Goal: Ask a question: Seek information or help from site administrators or community

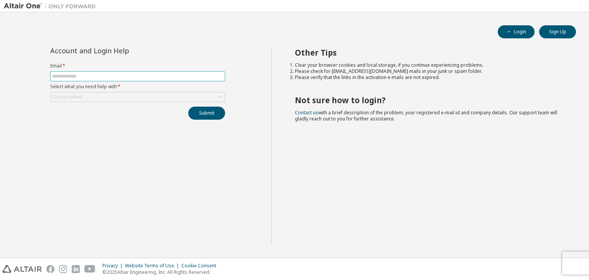
click at [194, 77] on input "text" at bounding box center [137, 76] width 171 height 6
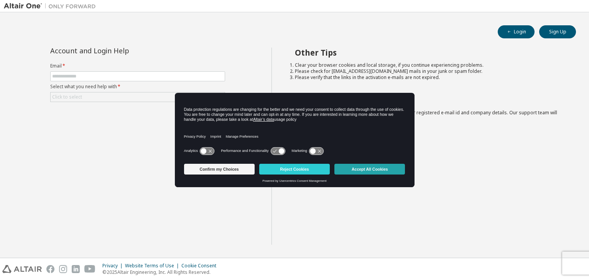
click at [376, 166] on button "Accept All Cookies" at bounding box center [370, 169] width 71 height 11
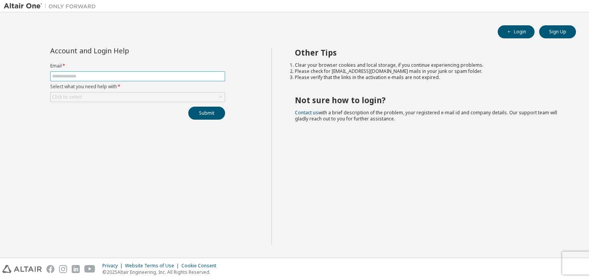
click at [120, 77] on input "text" at bounding box center [137, 76] width 171 height 6
type input "**********"
click at [127, 94] on div "Click to select" at bounding box center [138, 96] width 174 height 9
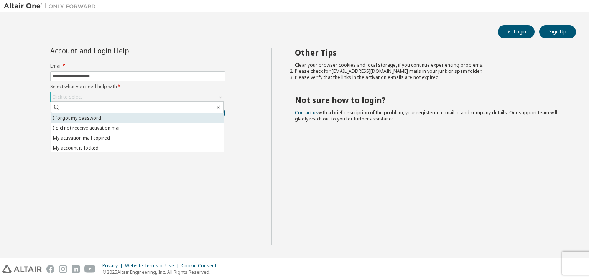
click at [109, 114] on li "I forgot my password" at bounding box center [137, 118] width 173 height 10
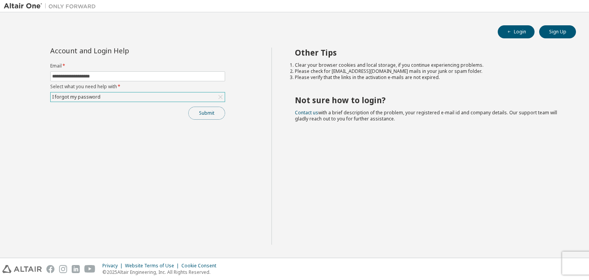
click at [197, 113] on button "Submit" at bounding box center [206, 113] width 37 height 13
click at [211, 112] on button "Submit" at bounding box center [206, 113] width 37 height 13
click at [508, 30] on icon "button" at bounding box center [509, 32] width 5 height 5
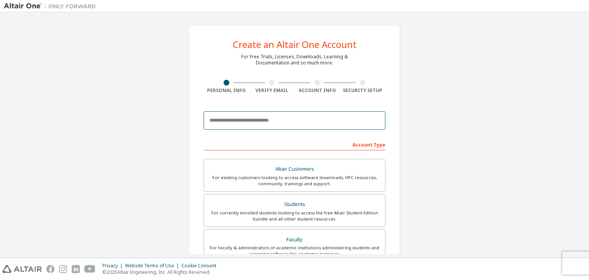
click at [262, 126] on input "email" at bounding box center [295, 120] width 182 height 18
type input "**********"
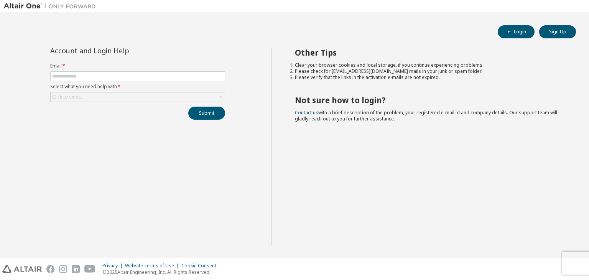
click at [147, 102] on div "Account and Login Help Email * Select what you need help with * Click to select…" at bounding box center [138, 84] width 184 height 72
click at [146, 100] on div "Click to select" at bounding box center [138, 96] width 174 height 9
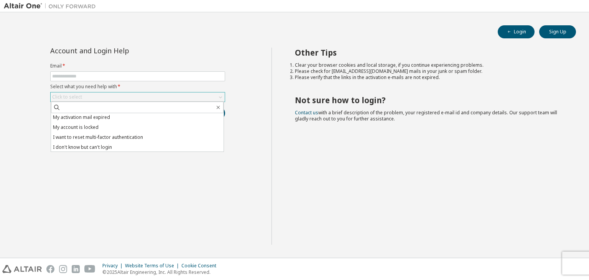
scroll to position [21, 0]
click at [138, 165] on div "Account and Login Help Email * Select what you need help with * Click to select…" at bounding box center [138, 146] width 268 height 197
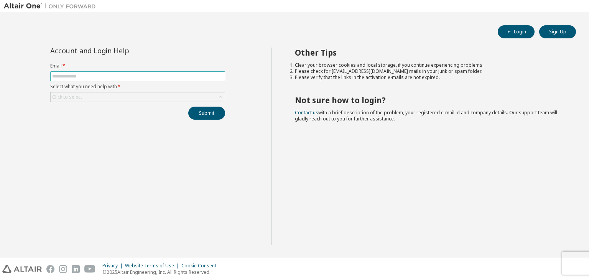
click at [115, 78] on input "text" at bounding box center [137, 76] width 171 height 6
type input "**********"
click at [107, 98] on div "Click to select" at bounding box center [138, 96] width 174 height 9
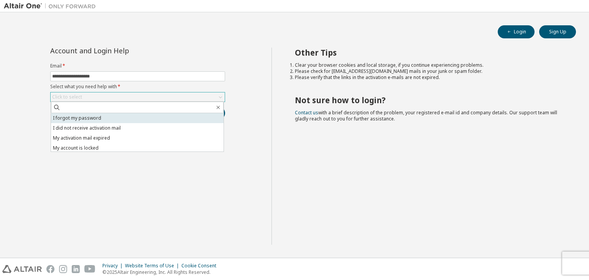
click at [89, 119] on li "I forgot my password" at bounding box center [137, 118] width 173 height 10
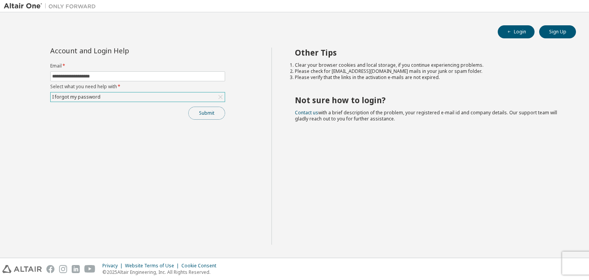
click at [205, 109] on button "Submit" at bounding box center [206, 113] width 37 height 13
click at [206, 110] on button "Submit" at bounding box center [206, 113] width 37 height 13
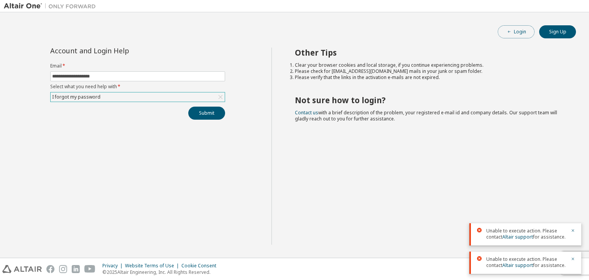
click at [517, 33] on button "Login" at bounding box center [516, 31] width 37 height 13
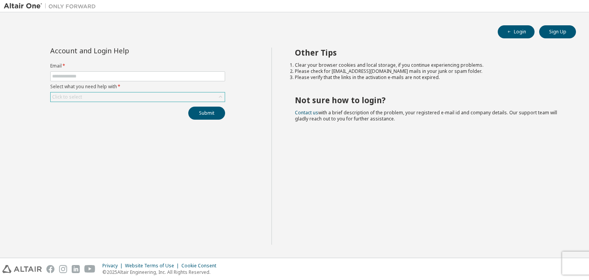
click at [118, 96] on div "Click to select" at bounding box center [138, 96] width 174 height 9
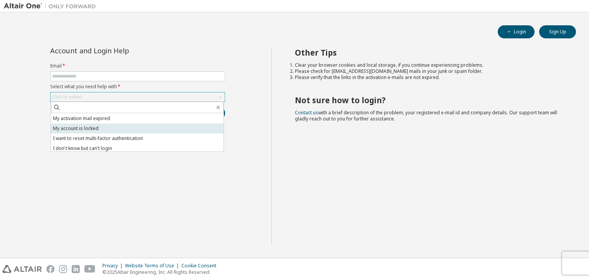
scroll to position [21, 0]
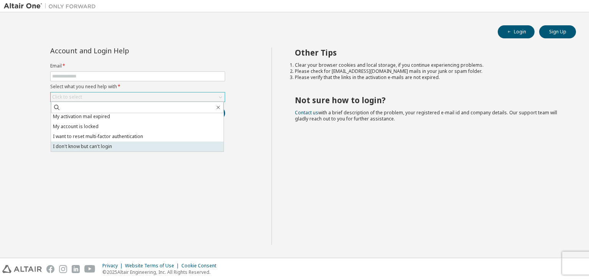
click at [136, 142] on li "I don't know but can't login" at bounding box center [137, 147] width 173 height 10
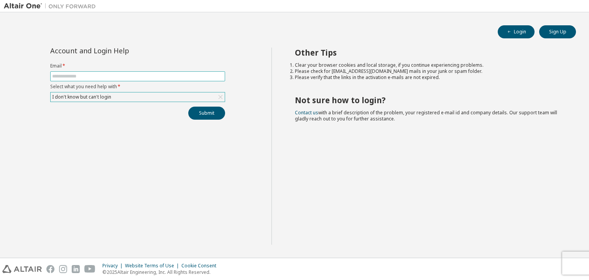
click at [116, 76] on input "text" at bounding box center [137, 76] width 171 height 6
type input "**********"
click at [210, 114] on button "Submit" at bounding box center [206, 113] width 37 height 13
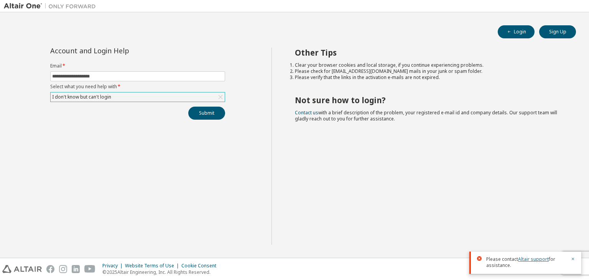
click at [530, 262] on link "Altair support" at bounding box center [533, 259] width 31 height 7
click at [293, 148] on div "Other Tips Clear your browser cookies and local storage, if you continue experi…" at bounding box center [429, 146] width 314 height 197
click at [532, 260] on link "Altair support" at bounding box center [533, 259] width 31 height 7
